Goal: Task Accomplishment & Management: Use online tool/utility

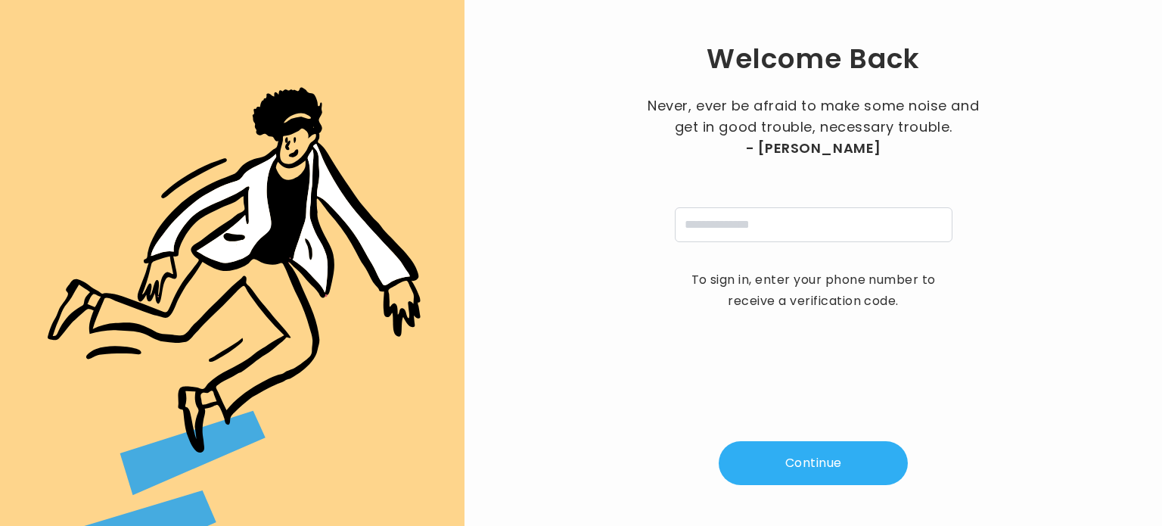
click at [768, 202] on div "Never, ever be afraid to make some noise and get in good trouble, necessary tro…" at bounding box center [813, 168] width 340 height 147
click at [761, 208] on input "tel" at bounding box center [814, 224] width 278 height 35
type input "**********"
click at [784, 464] on button "Continue" at bounding box center [813, 463] width 189 height 44
type input "*"
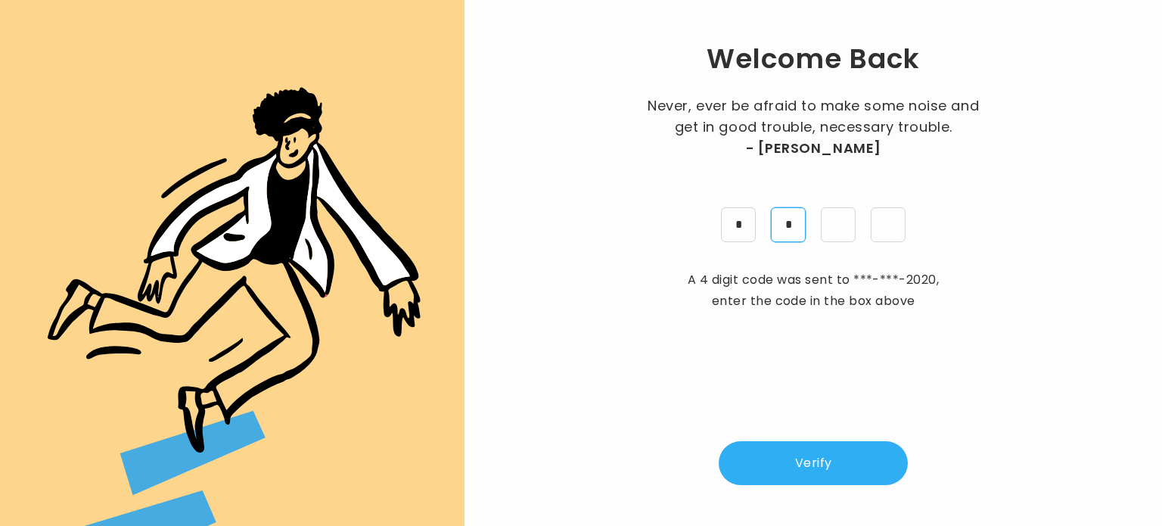
type input "*"
click at [800, 474] on button "Verify" at bounding box center [813, 463] width 189 height 44
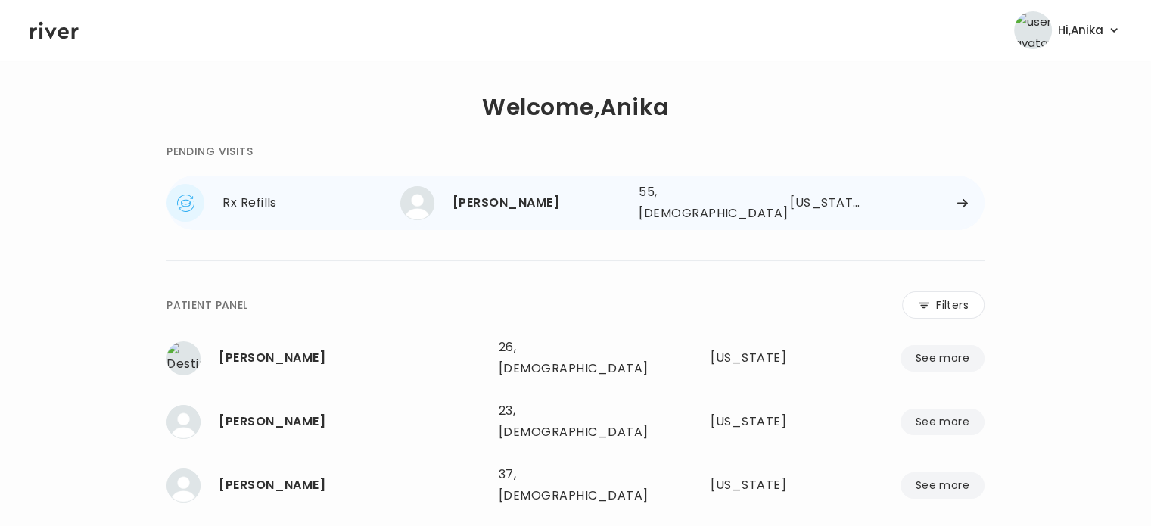
click at [589, 207] on div "Monica P. Mendoza" at bounding box center [539, 202] width 174 height 21
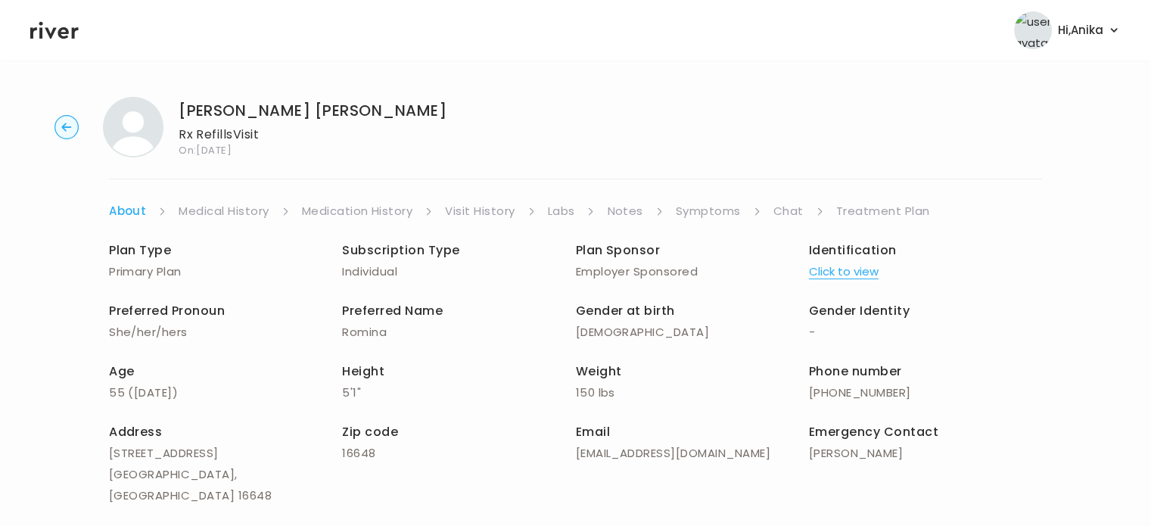
click at [827, 281] on button "Click to view" at bounding box center [844, 271] width 70 height 21
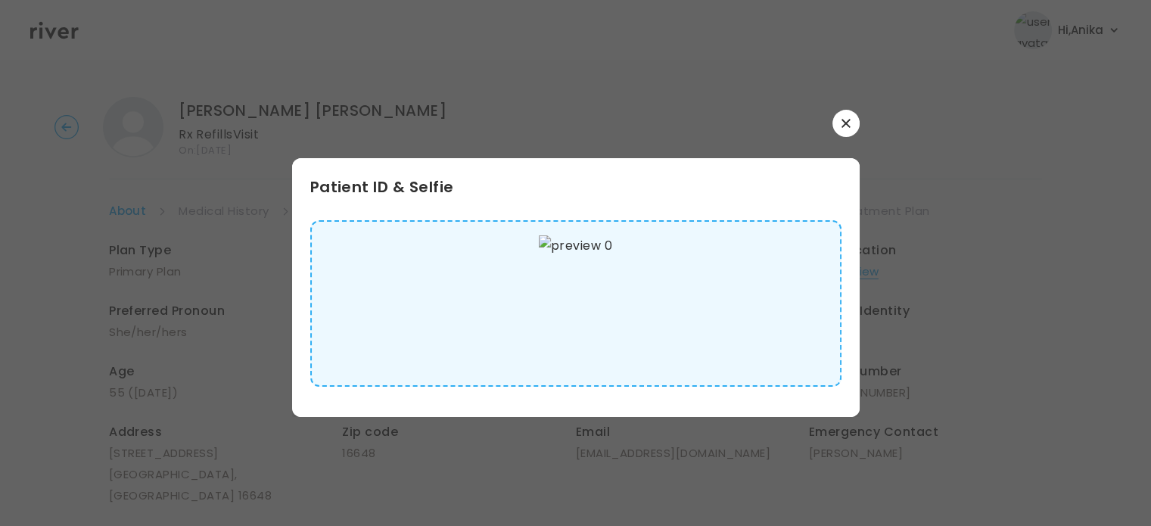
click at [847, 133] on button "button" at bounding box center [845, 123] width 27 height 27
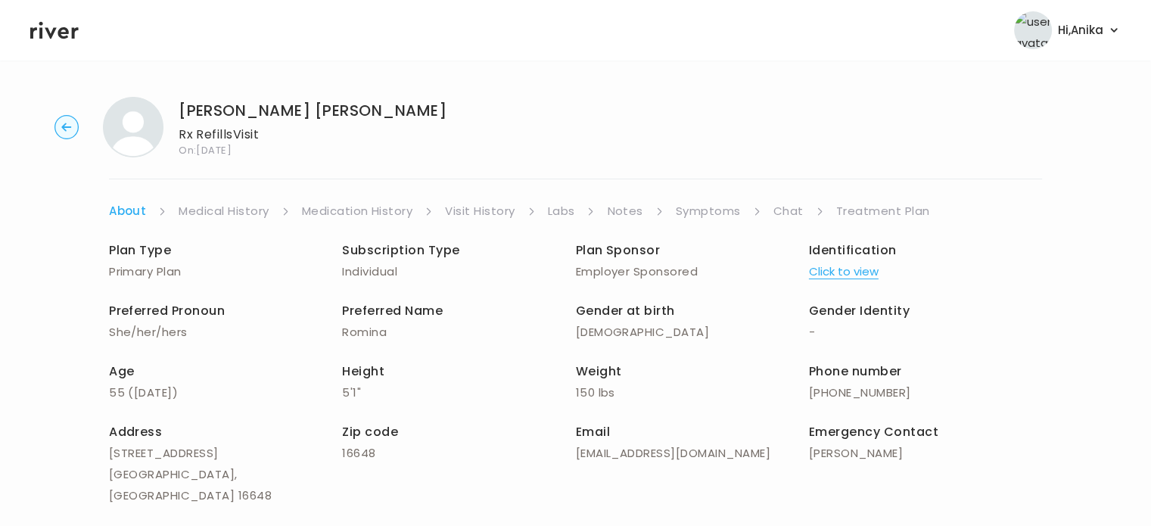
click at [234, 209] on link "Medical History" at bounding box center [224, 210] width 90 height 21
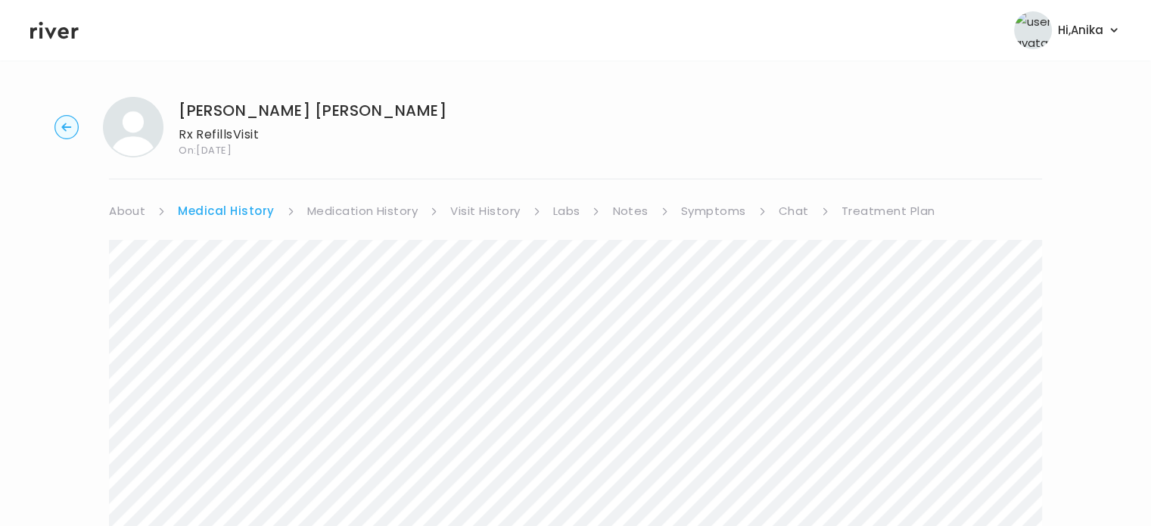
click at [332, 204] on link "Medication History" at bounding box center [362, 210] width 111 height 21
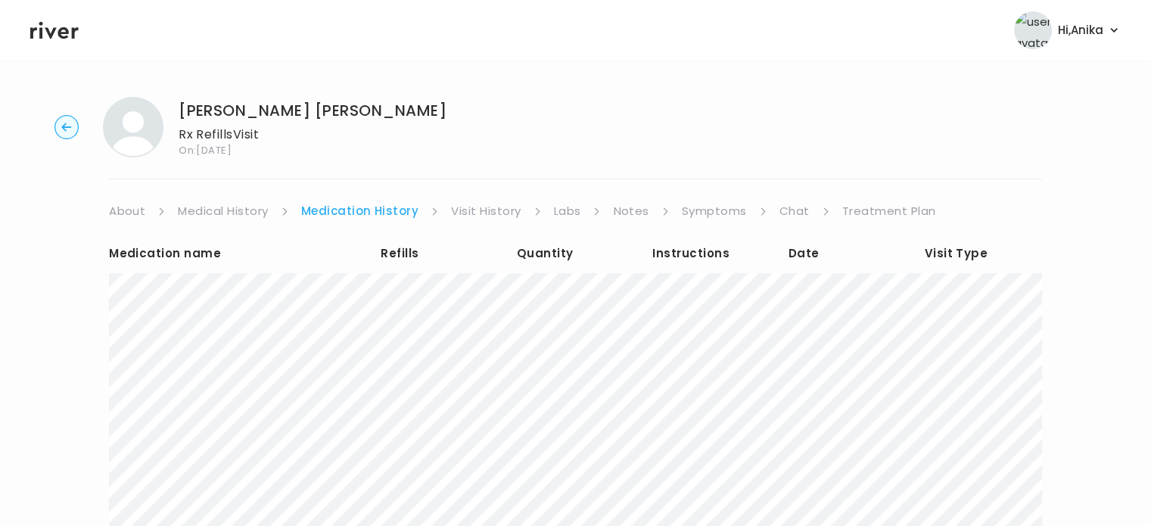
click at [468, 211] on link "Visit History" at bounding box center [486, 210] width 70 height 21
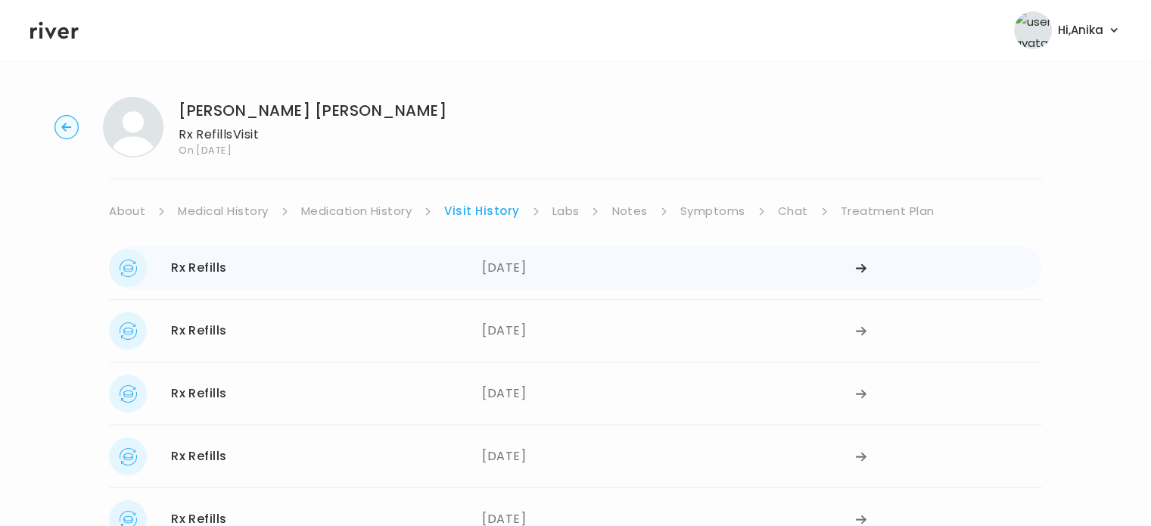
click at [518, 266] on div "06/13/2025" at bounding box center [668, 268] width 373 height 38
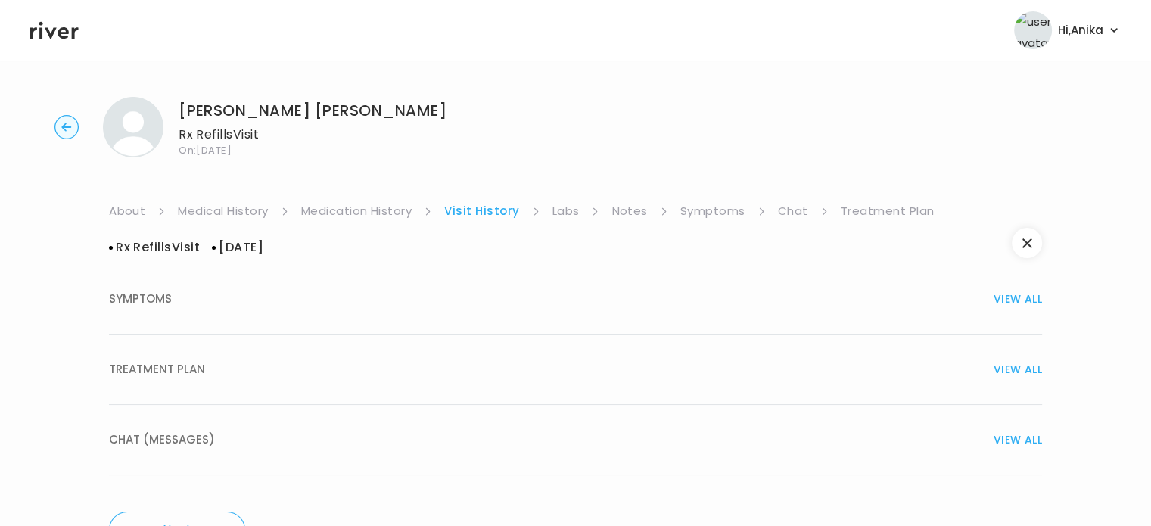
click at [499, 366] on div "TREATMENT PLAN VIEW ALL" at bounding box center [575, 369] width 933 height 21
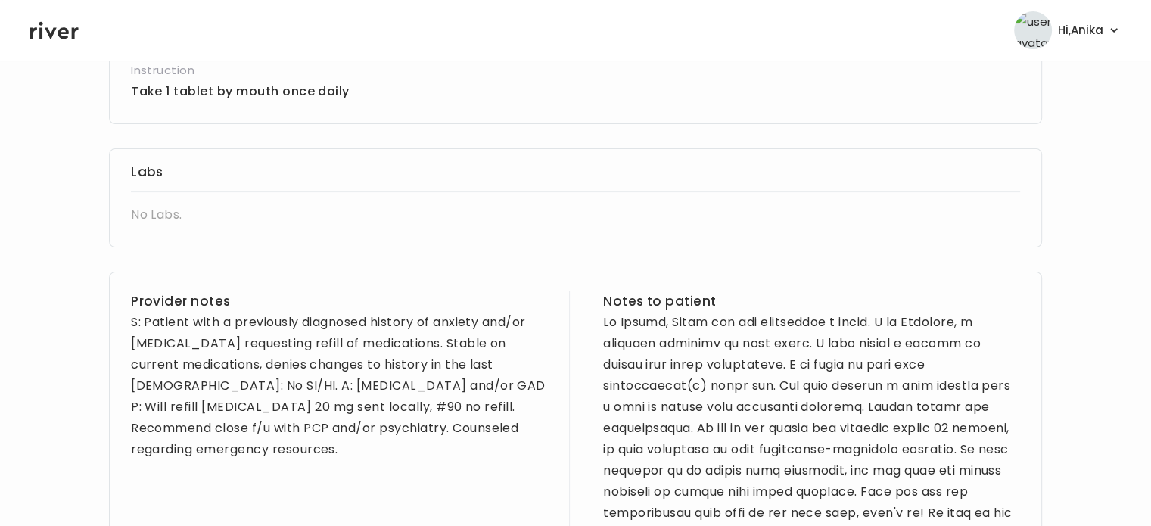
scroll to position [433, 0]
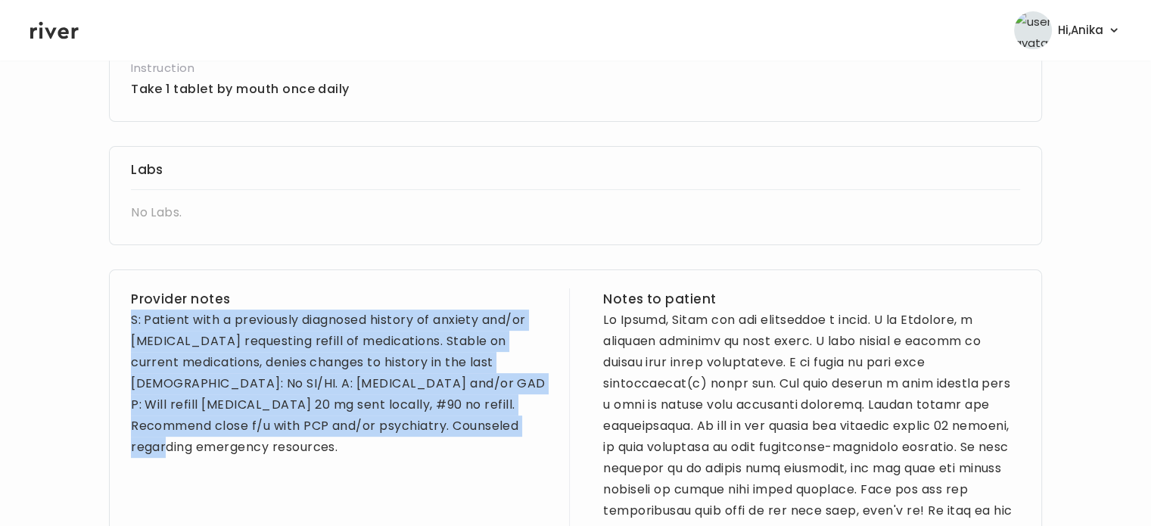
drag, startPoint x: 501, startPoint y: 429, endPoint x: 131, endPoint y: 329, distance: 383.2
click at [131, 329] on div "S: Patient with a previously diagnosed history of anxiety and/or depression req…" at bounding box center [339, 383] width 417 height 148
copy div "S: Patient with a previously diagnosed history of anxiety and/or depression req…"
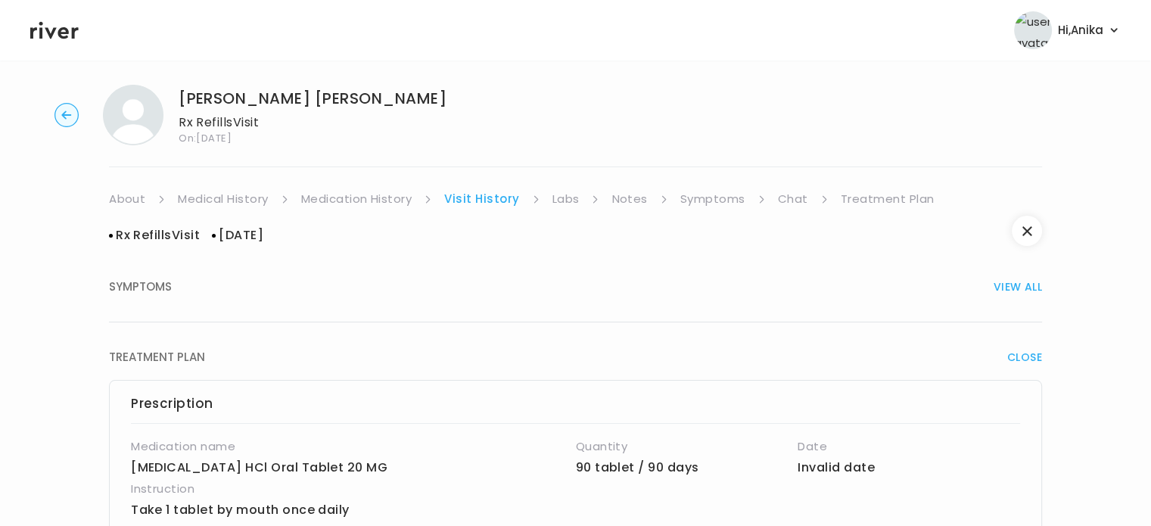
scroll to position [0, 0]
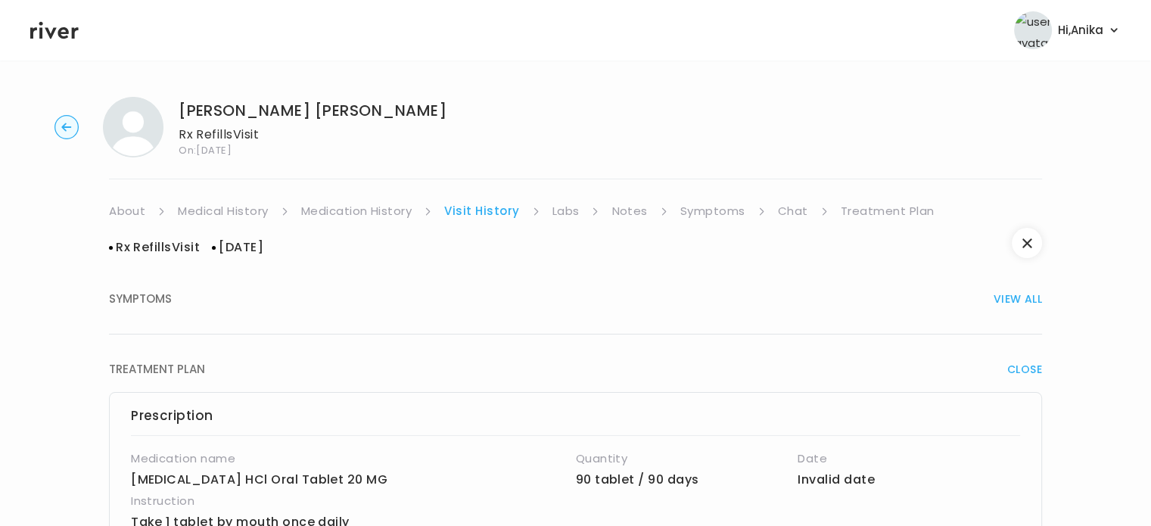
click at [562, 209] on link "Labs" at bounding box center [565, 210] width 27 height 21
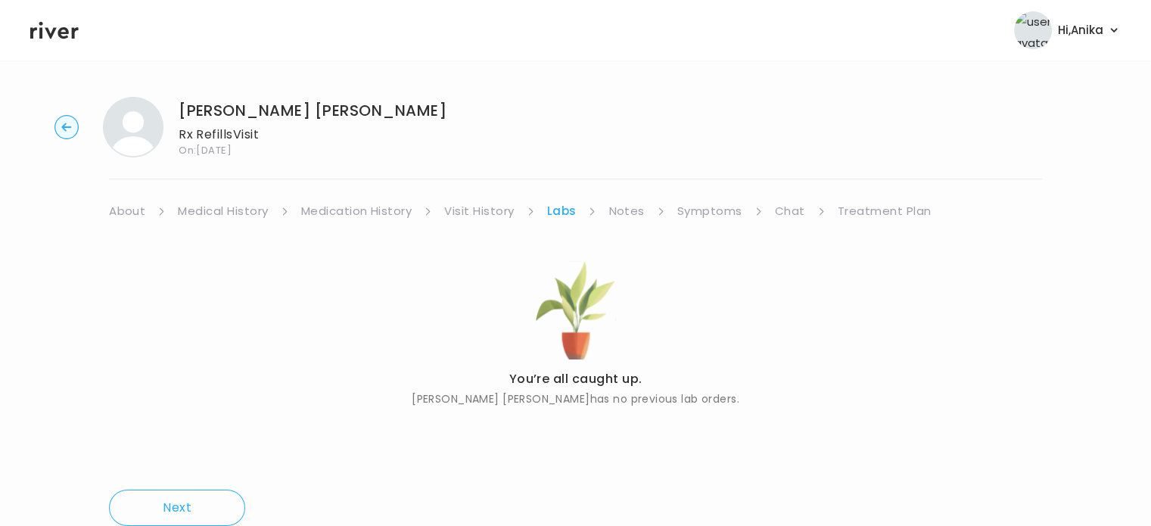
click at [620, 213] on link "Notes" at bounding box center [626, 210] width 36 height 21
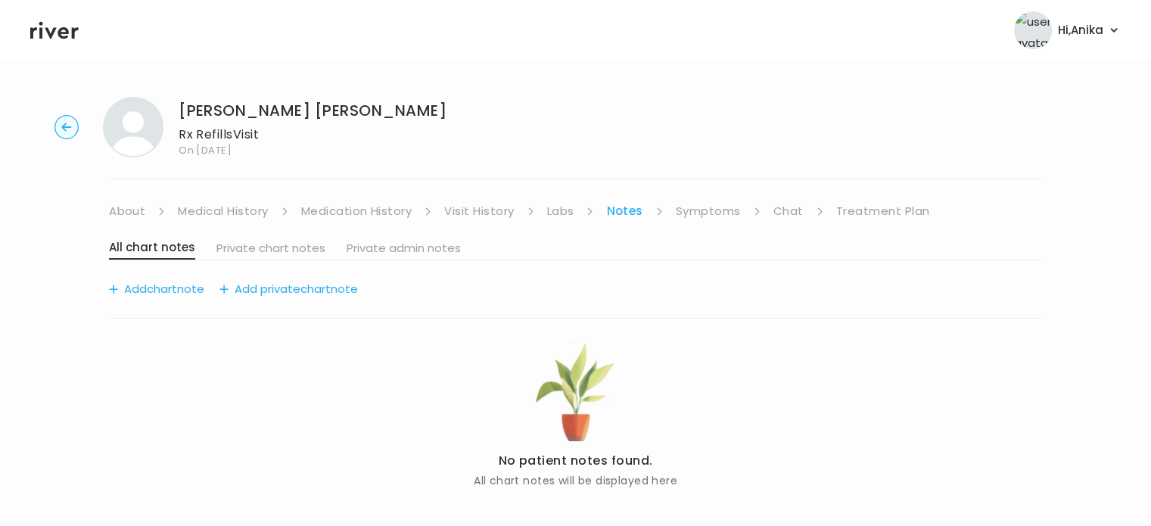
click at [699, 211] on link "Symptoms" at bounding box center [708, 210] width 65 height 21
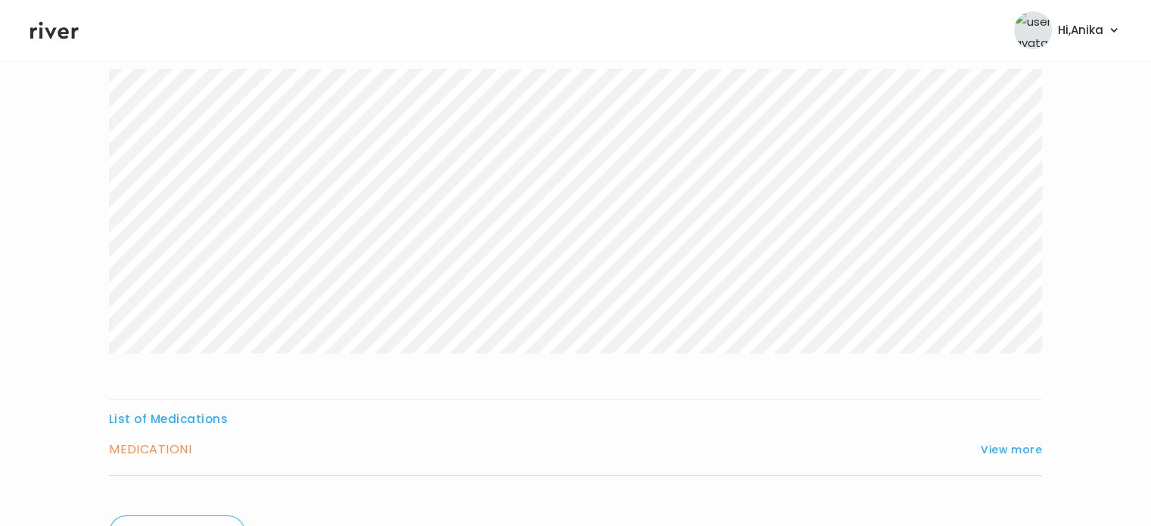
scroll to position [251, 0]
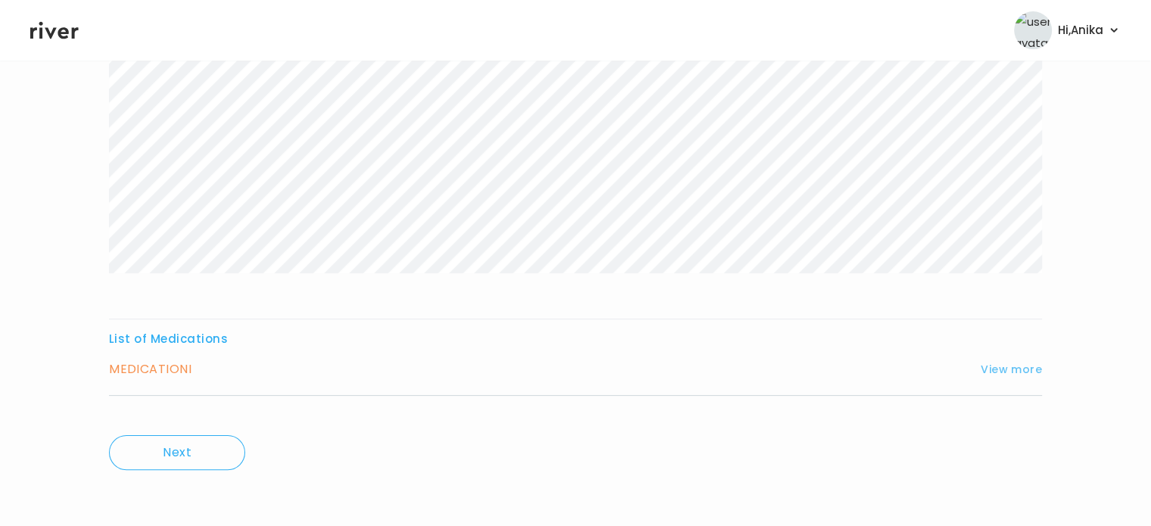
click at [1008, 366] on button "View more" at bounding box center [1011, 369] width 61 height 18
click at [1008, 365] on button "View more" at bounding box center [1011, 369] width 61 height 18
click at [1000, 365] on button "View more" at bounding box center [1011, 369] width 61 height 18
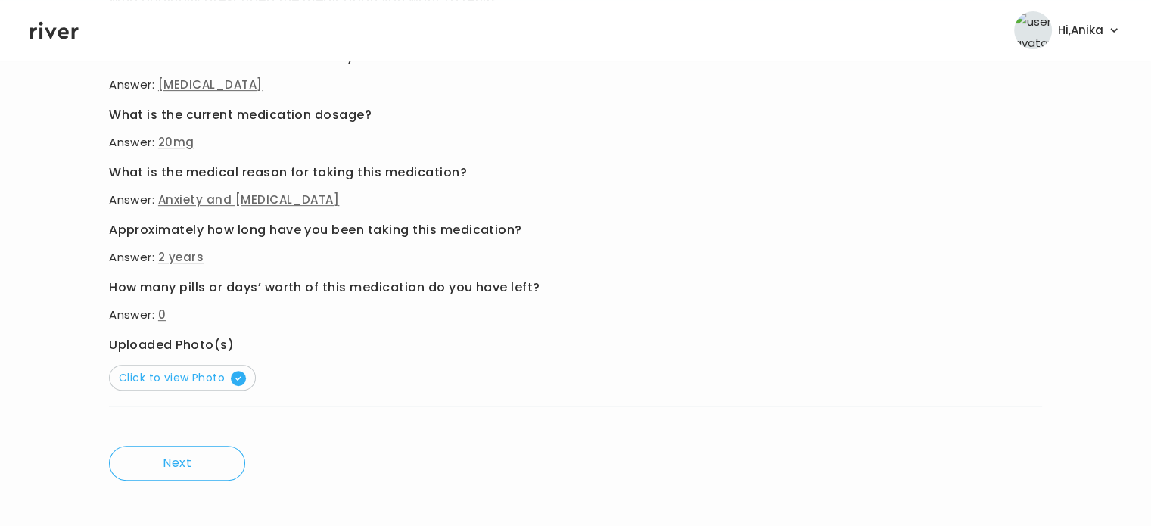
scroll to position [648, 0]
click at [194, 371] on span "Click to view Photo" at bounding box center [182, 377] width 127 height 15
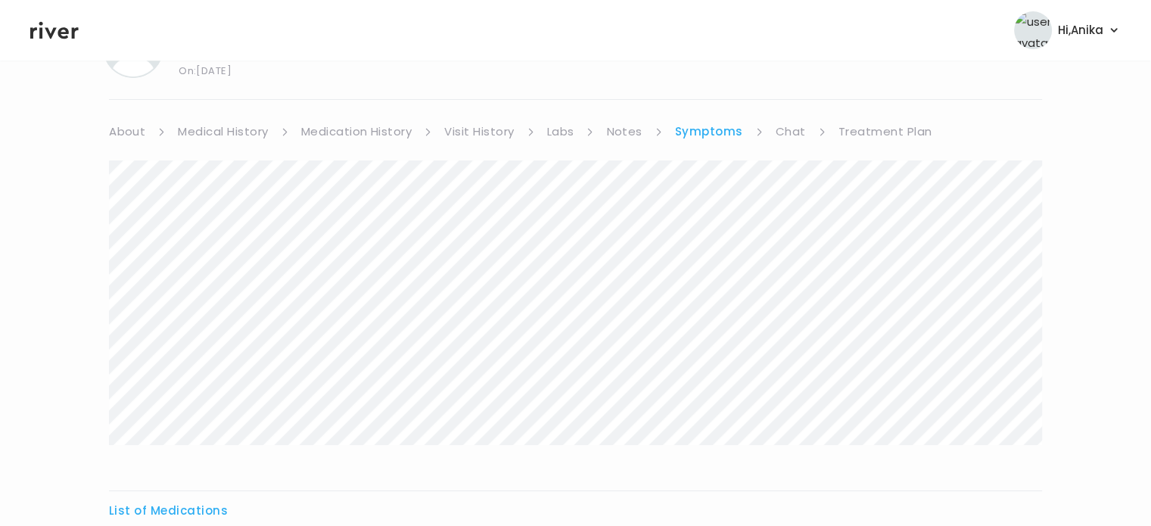
scroll to position [0, 0]
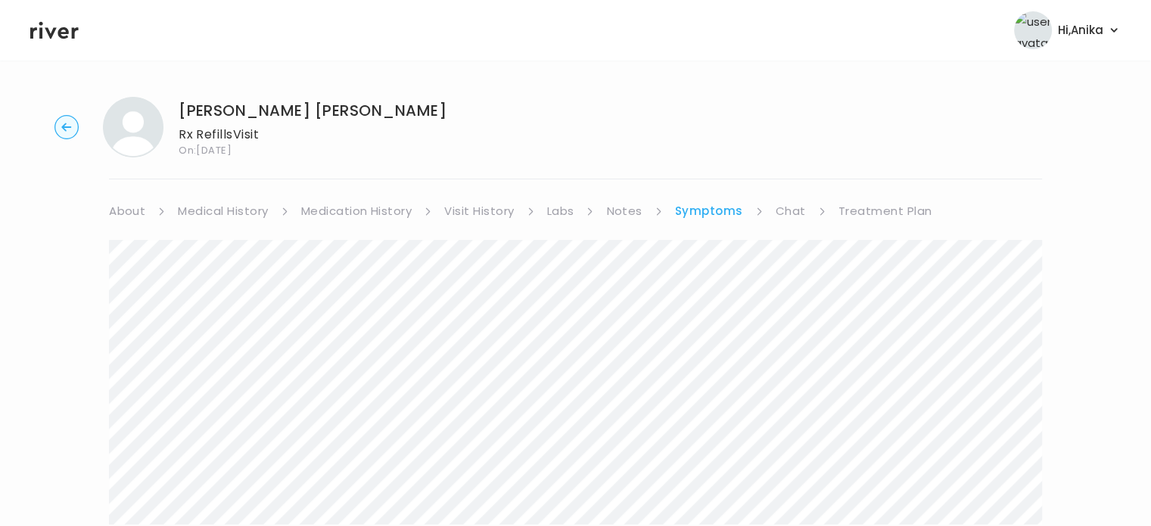
click at [869, 208] on link "Treatment Plan" at bounding box center [885, 210] width 94 height 21
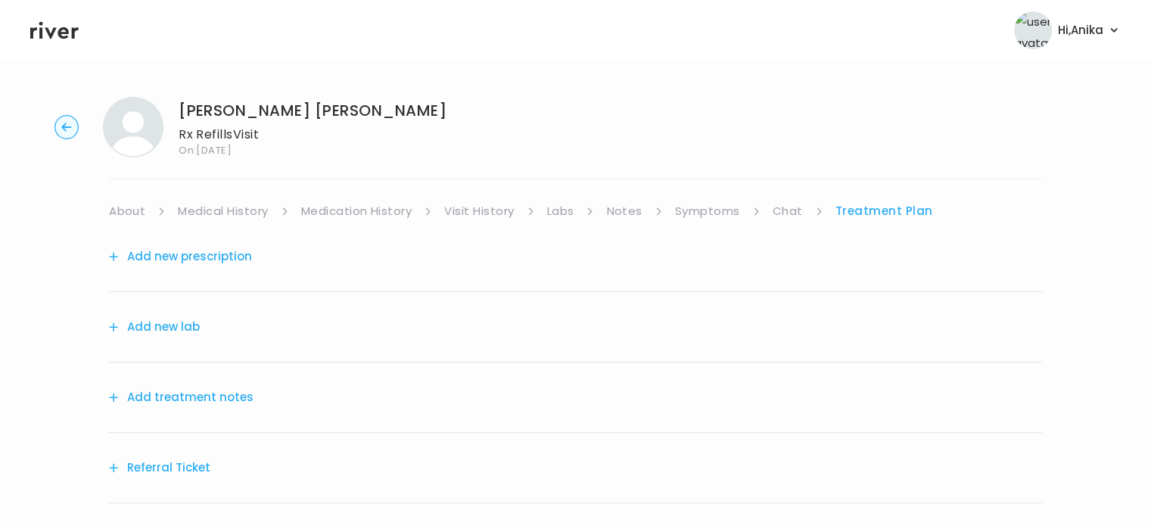
click at [209, 387] on button "Add treatment notes" at bounding box center [181, 397] width 145 height 21
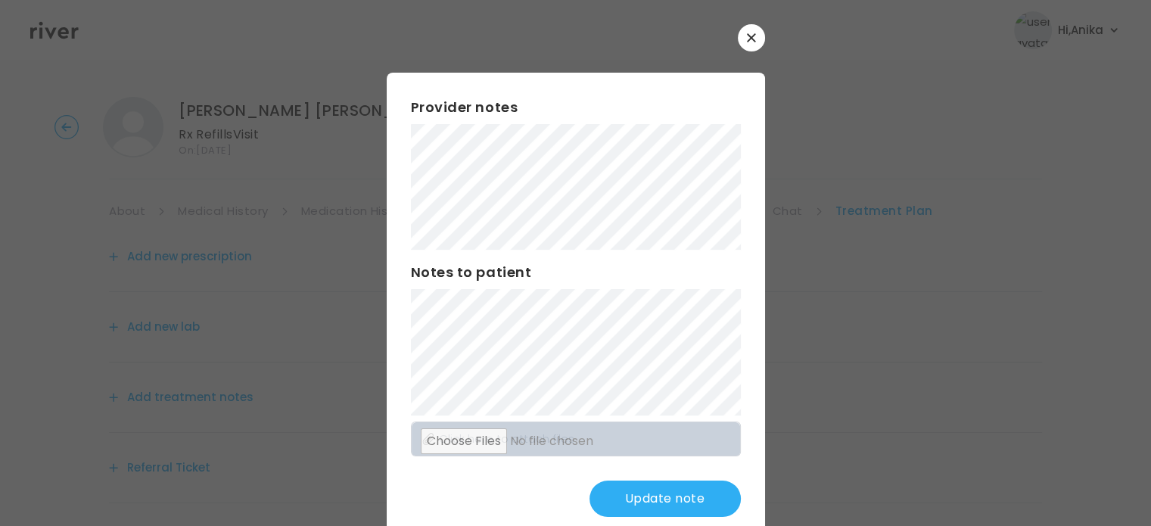
click at [657, 505] on button "Update note" at bounding box center [664, 498] width 151 height 36
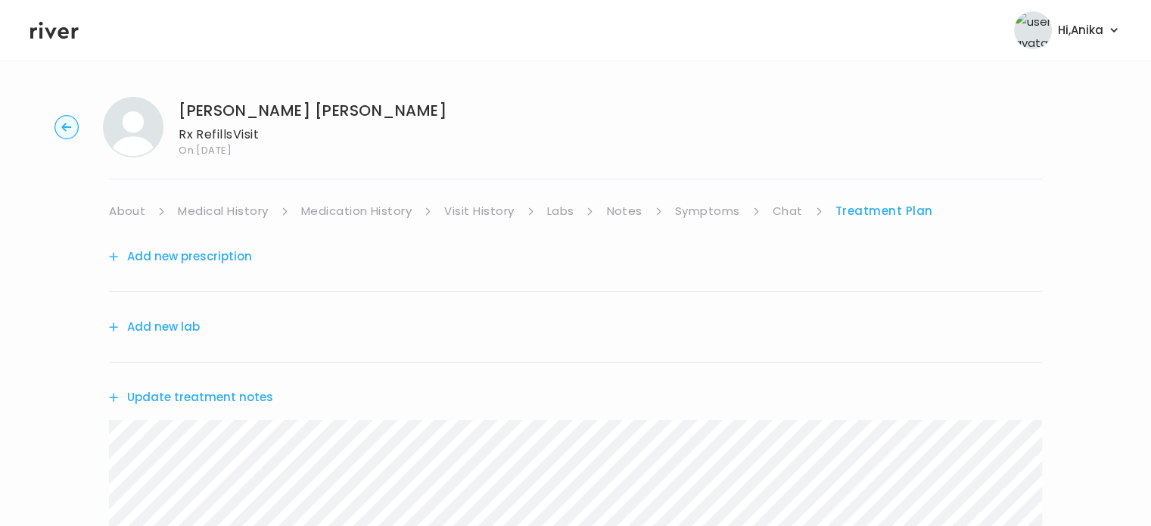
click at [207, 253] on button "Add new prescription" at bounding box center [180, 256] width 143 height 21
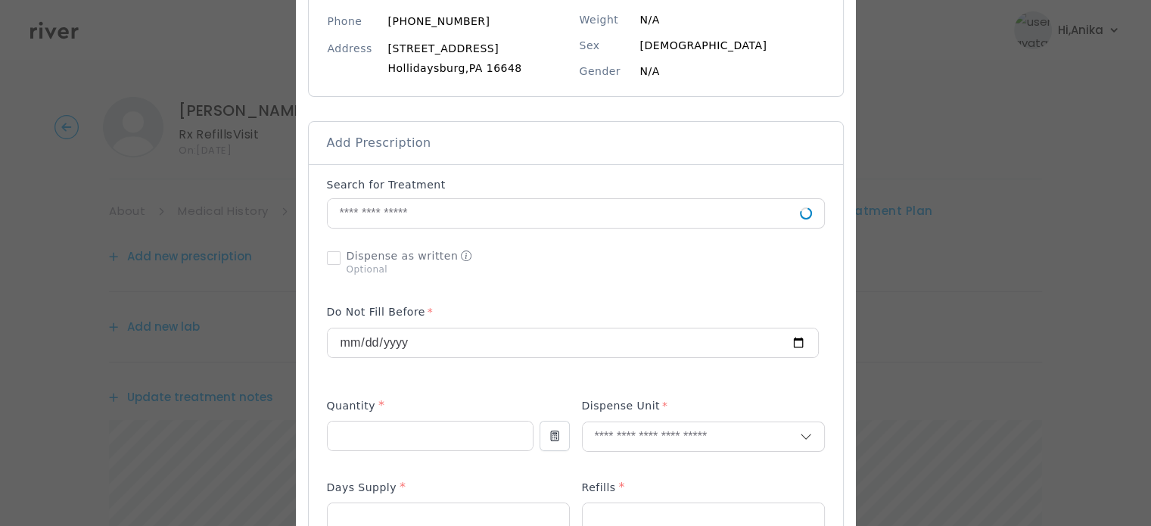
scroll to position [242, 0]
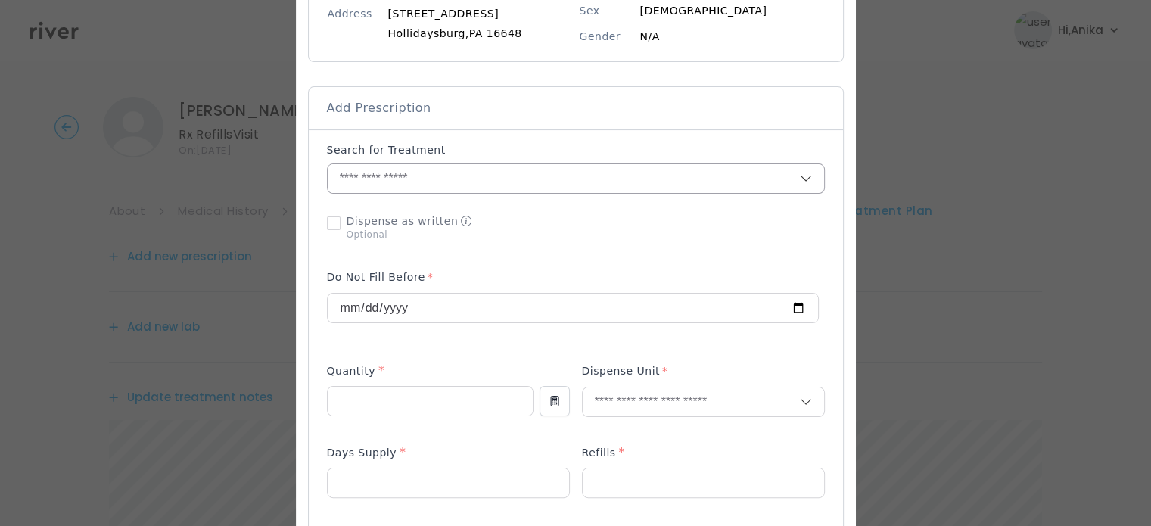
click at [464, 181] on input "text" at bounding box center [564, 178] width 472 height 29
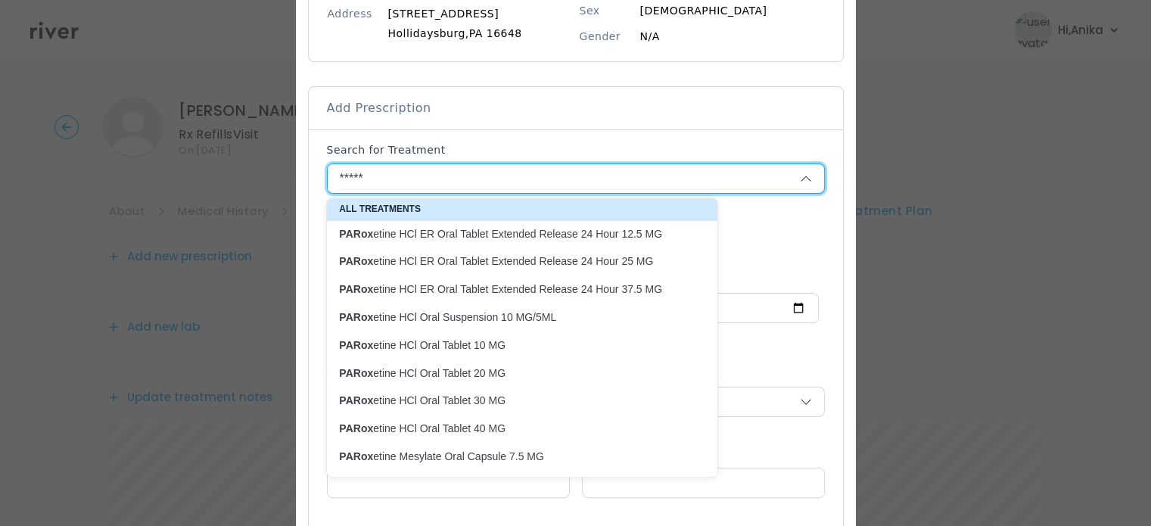
click at [480, 379] on p "PARox etine HCl Oral Tablet 20 MG" at bounding box center [513, 373] width 348 height 14
type input "**********"
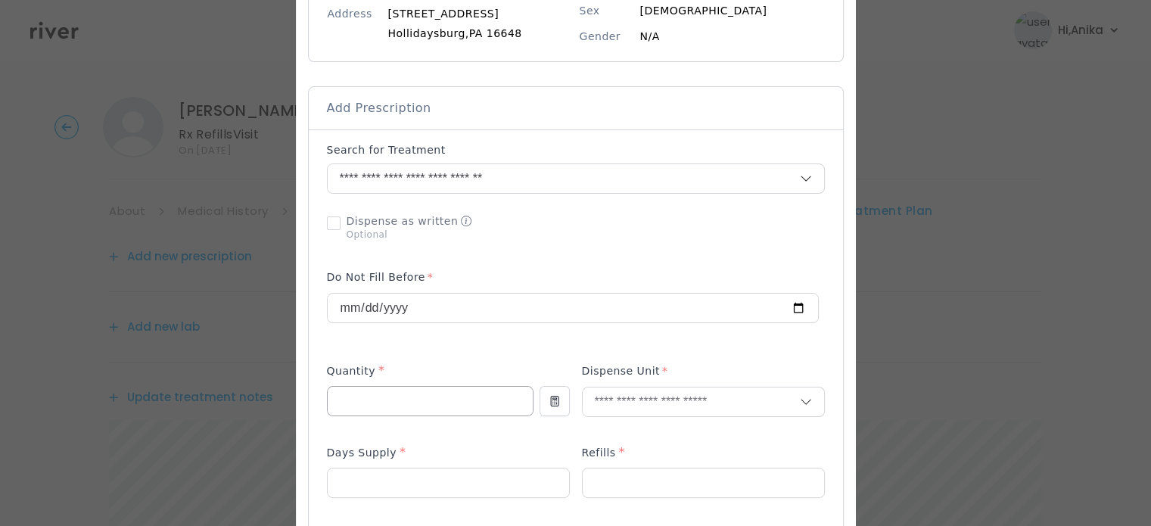
click at [457, 394] on input "number" at bounding box center [430, 401] width 205 height 29
type input "**"
click at [672, 399] on input "text" at bounding box center [691, 401] width 217 height 29
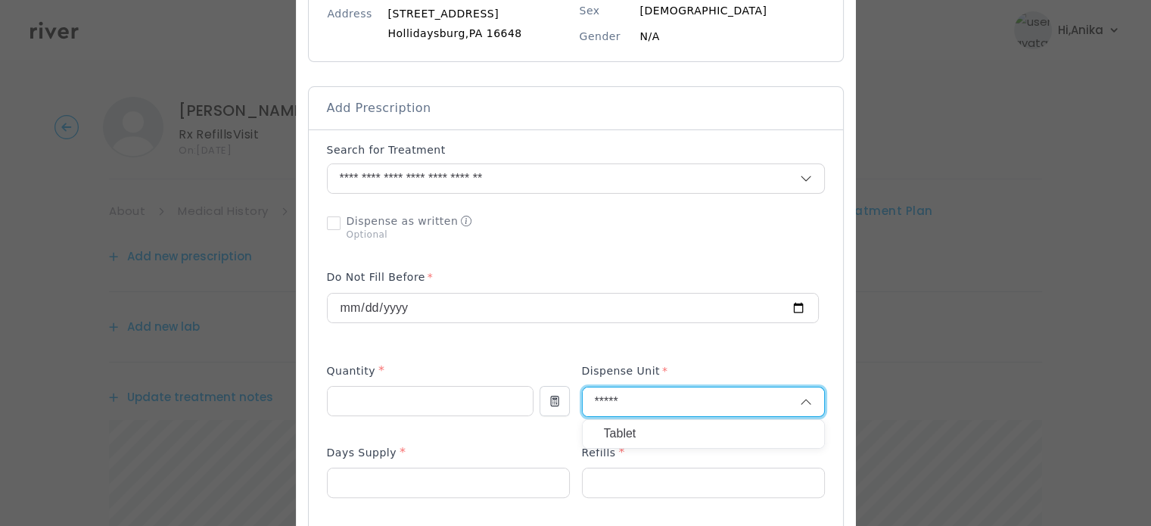
type input "*****"
click at [642, 430] on p "Tablet" at bounding box center [703, 434] width 199 height 22
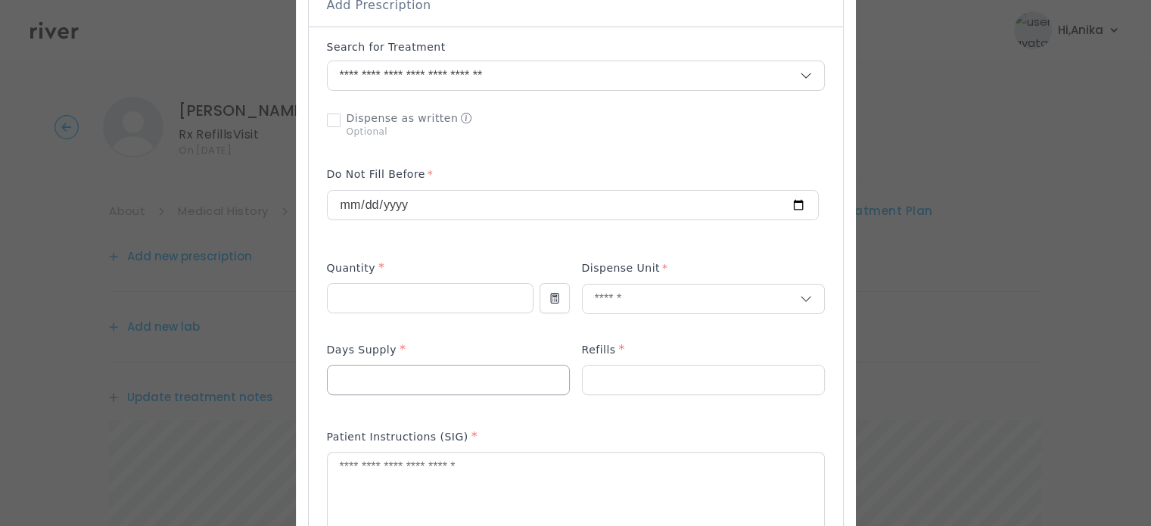
scroll to position [347, 0]
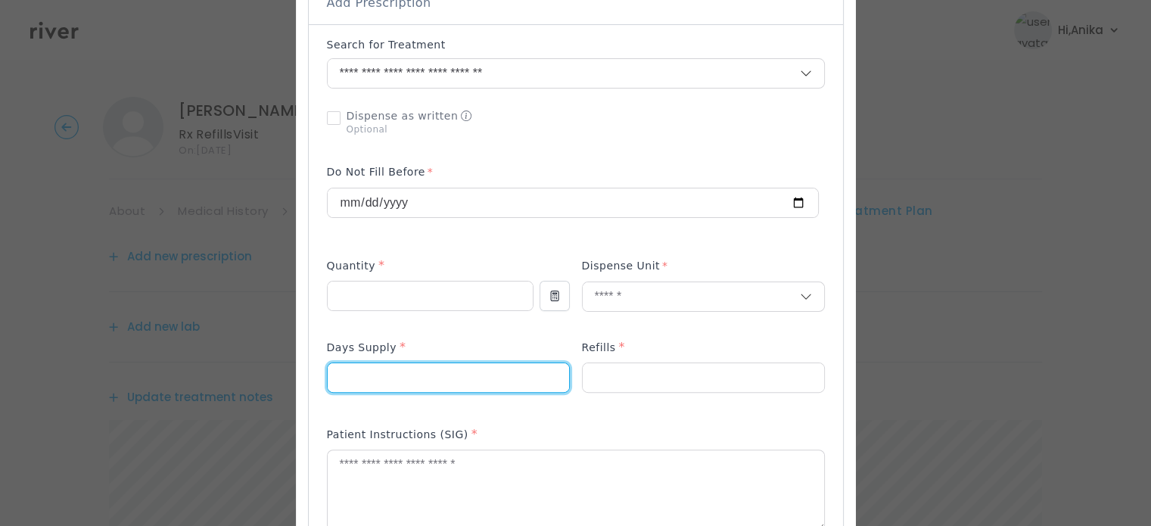
click at [418, 378] on input "number" at bounding box center [448, 377] width 241 height 29
type input "**"
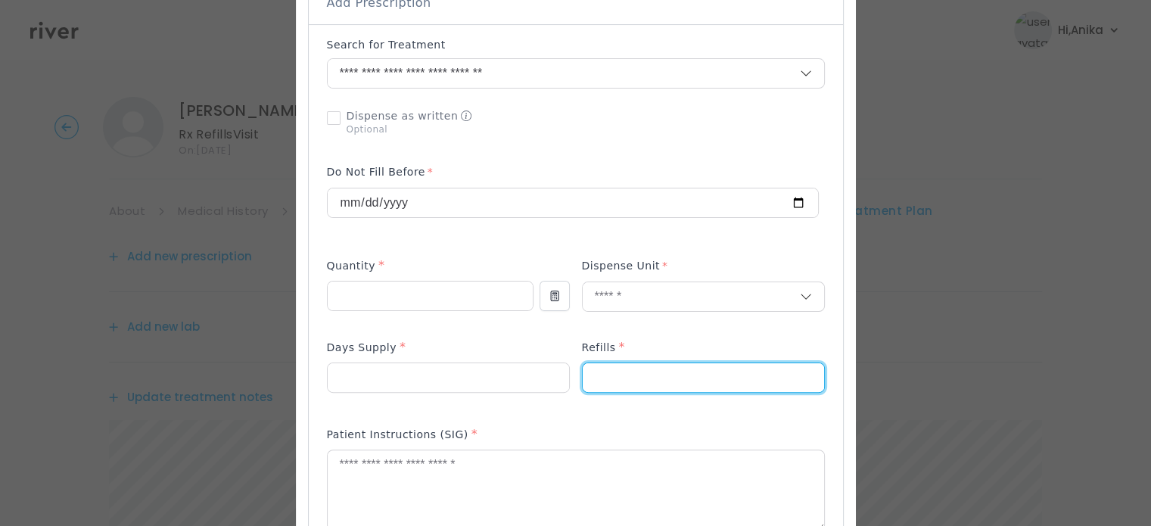
click at [614, 375] on input "number" at bounding box center [703, 377] width 241 height 29
type input "*"
click at [392, 441] on p "Patient Instructions (SIG)" at bounding box center [397, 434] width 141 height 15
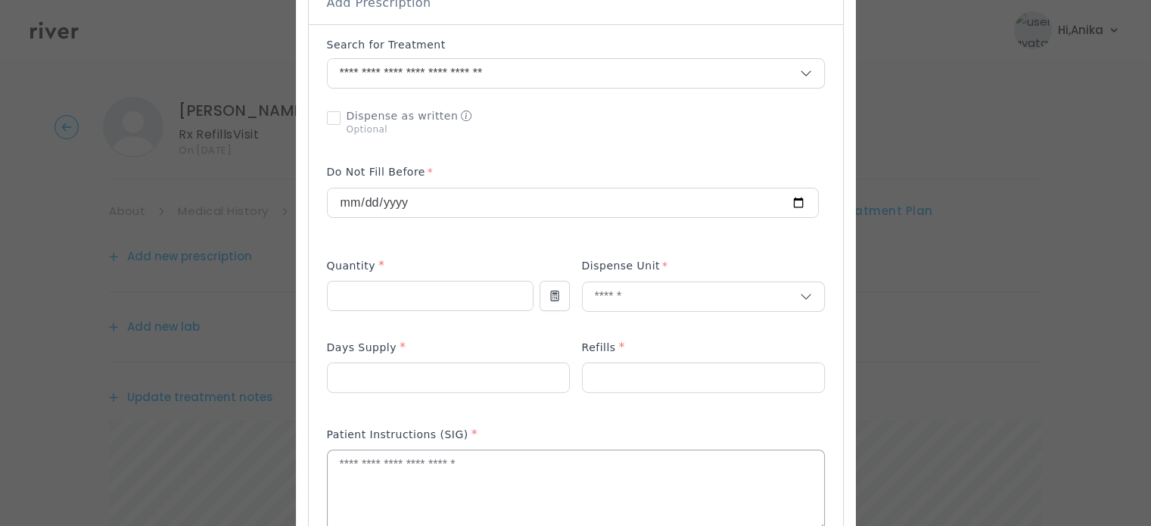
click at [387, 474] on textarea at bounding box center [576, 490] width 496 height 80
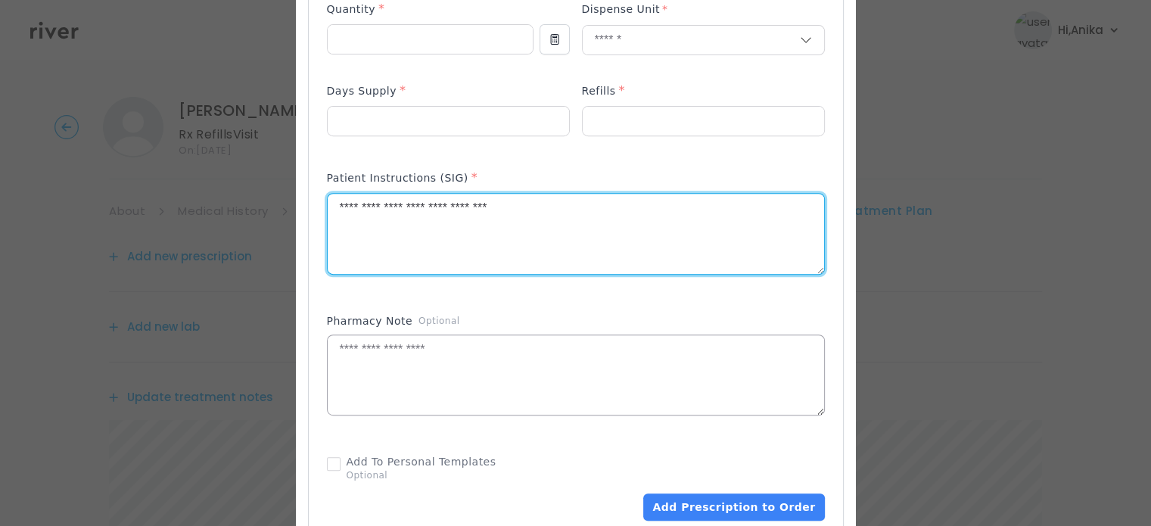
scroll to position [651, 0]
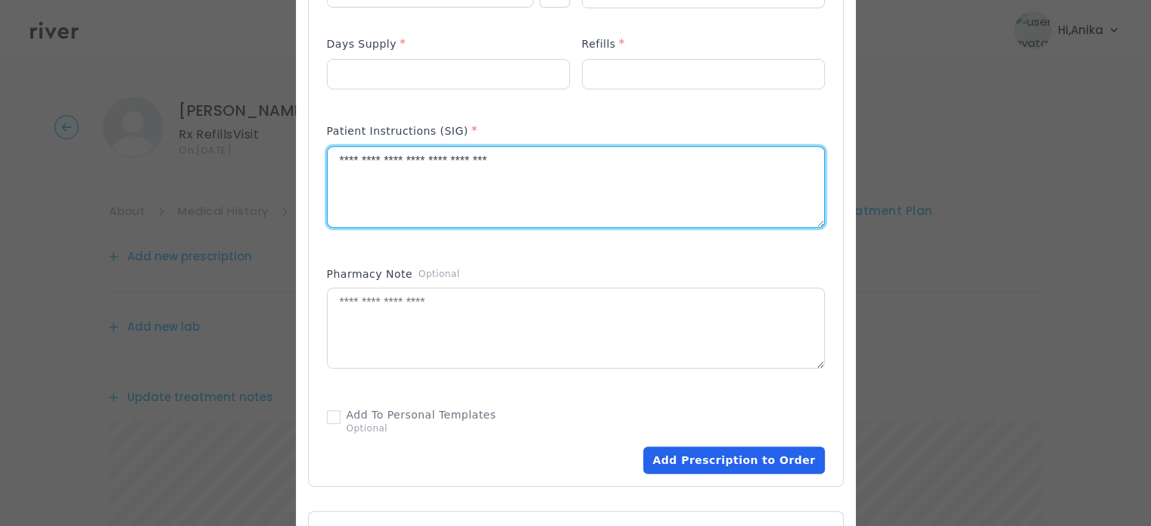
type textarea "**********"
click at [694, 452] on button "Add Prescription to Order" at bounding box center [733, 459] width 181 height 27
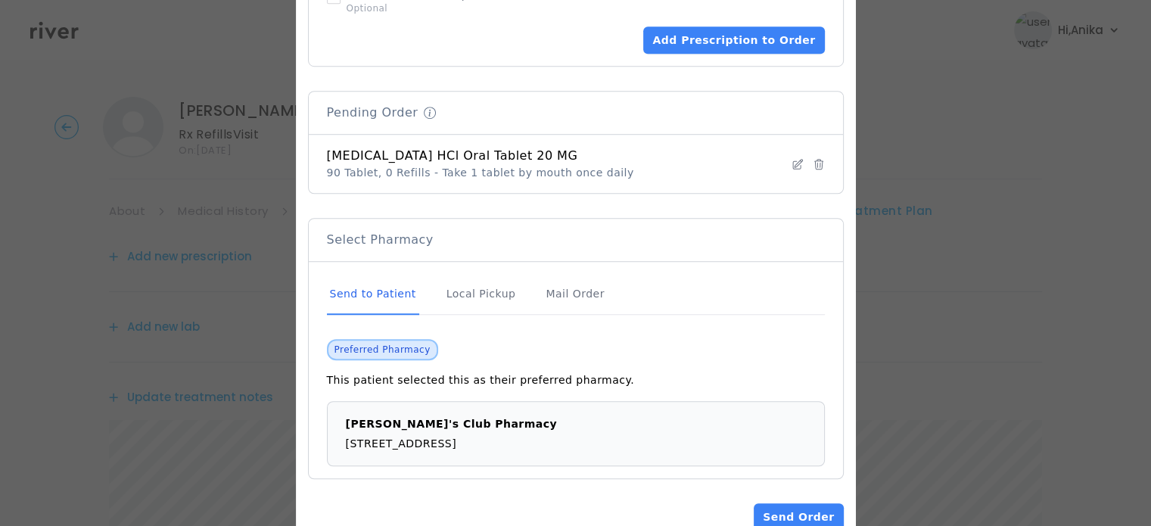
scroll to position [1108, 0]
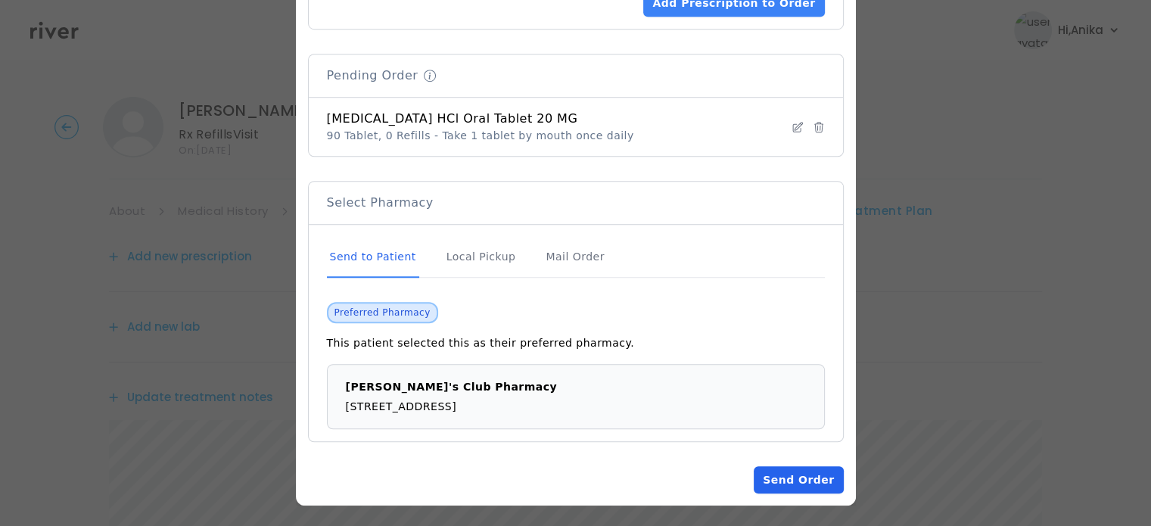
click at [775, 477] on button "Send Order" at bounding box center [798, 479] width 89 height 27
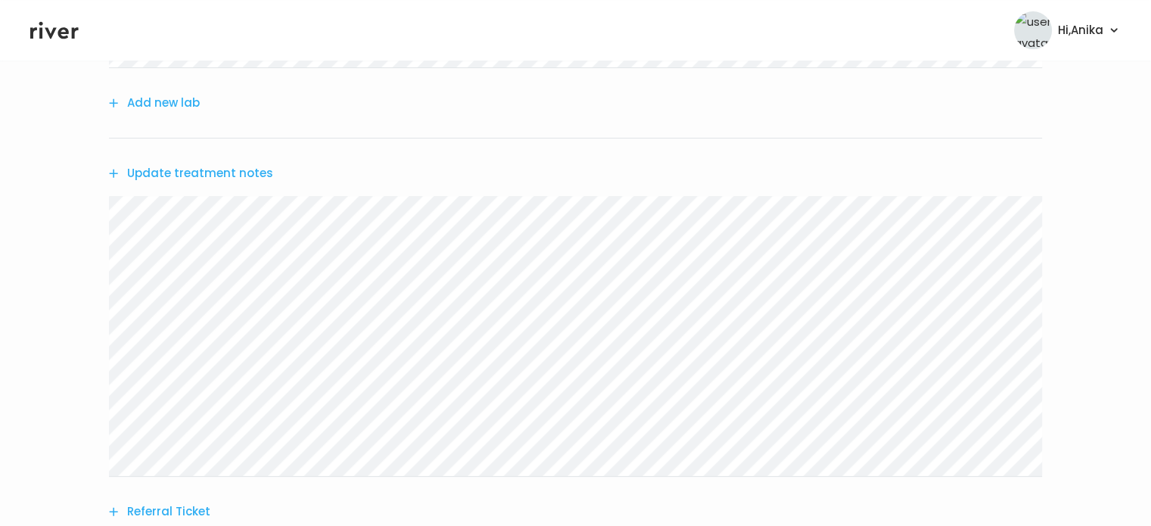
scroll to position [542, 0]
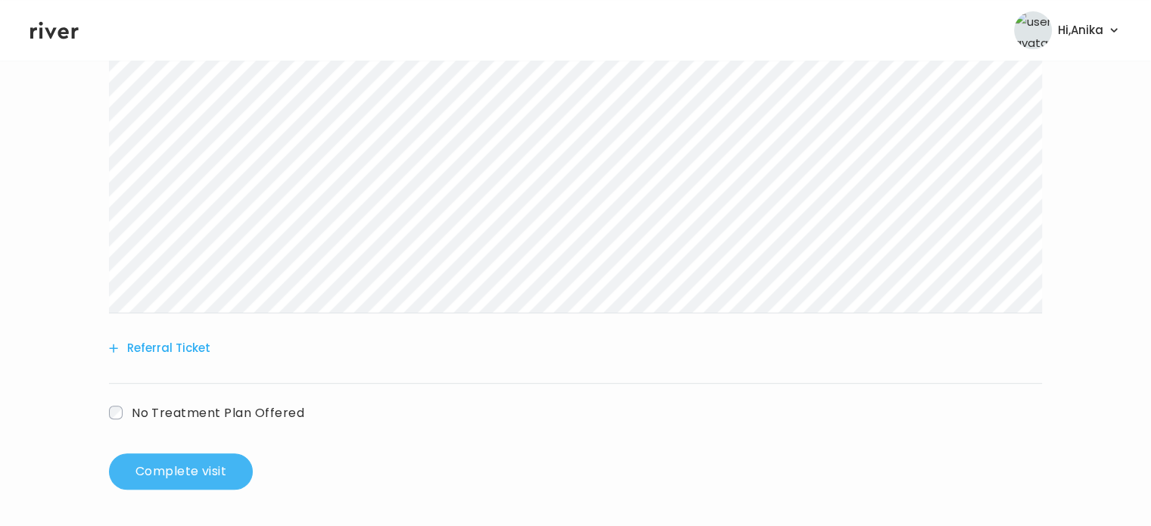
click at [197, 463] on button "Complete visit" at bounding box center [181, 471] width 144 height 36
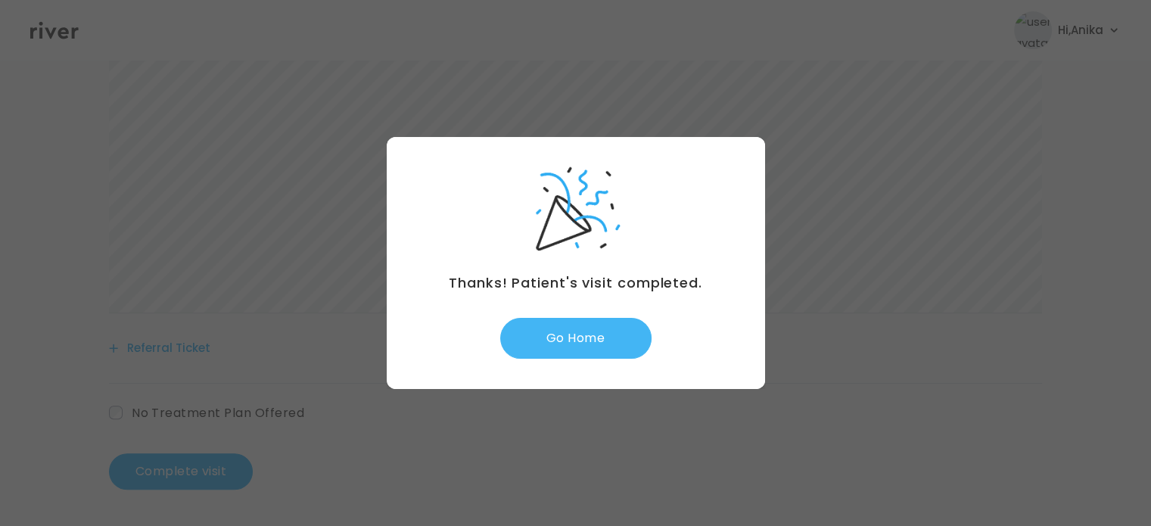
click at [592, 340] on button "Go Home" at bounding box center [575, 338] width 151 height 41
